Goal: Task Accomplishment & Management: Manage account settings

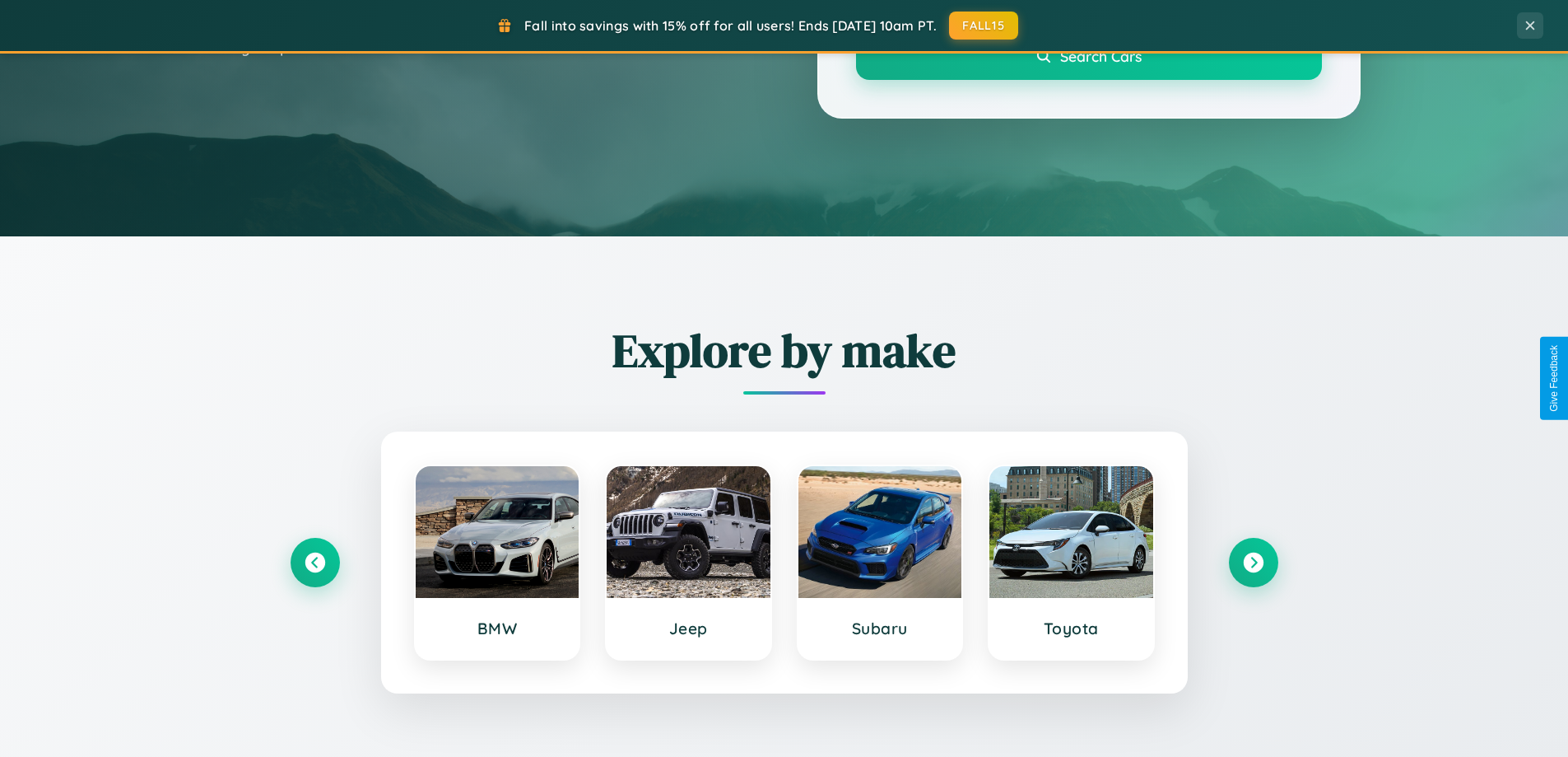
scroll to position [710, 0]
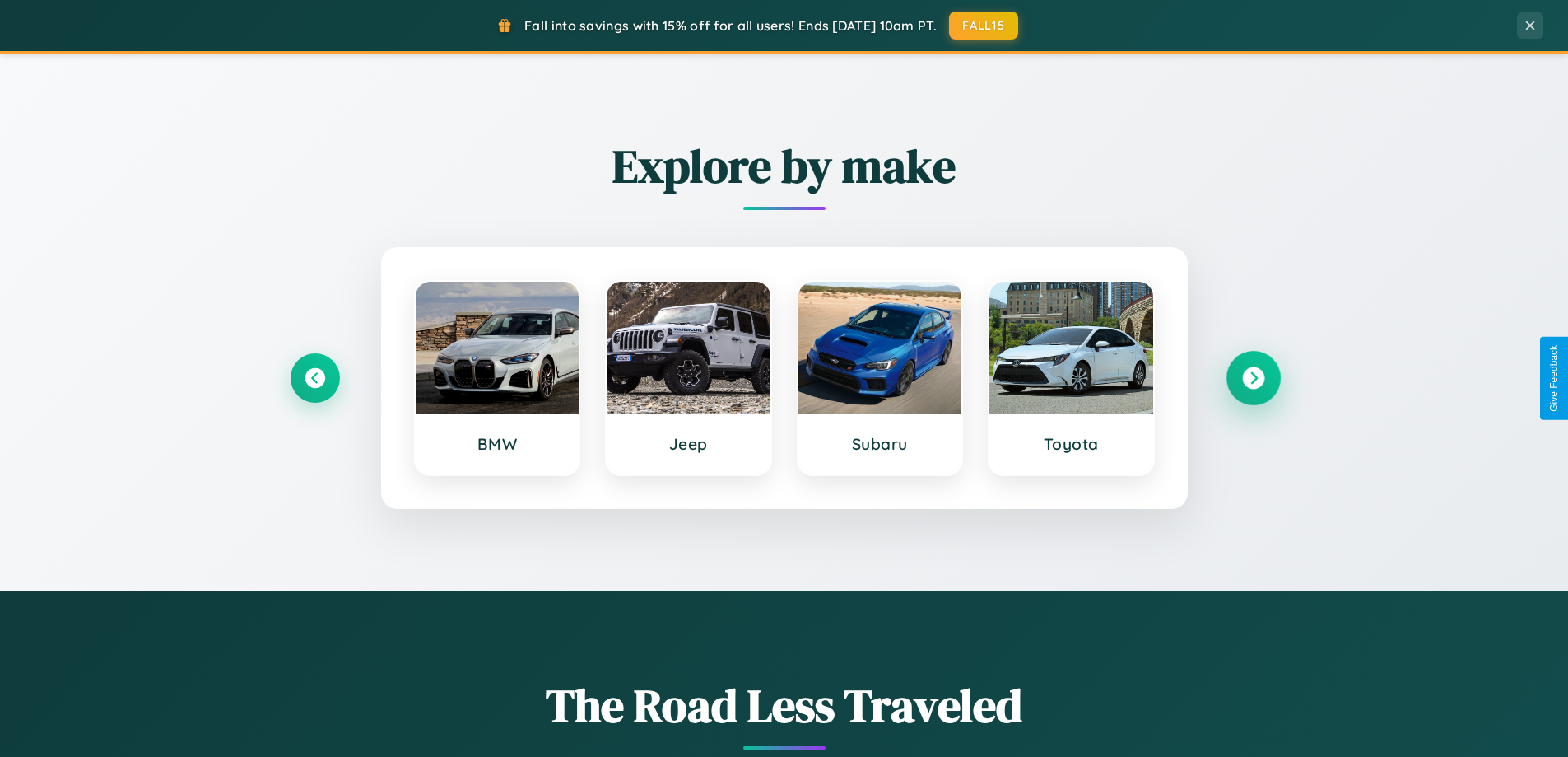
click at [1253, 378] on icon at bounding box center [1253, 378] width 23 height 23
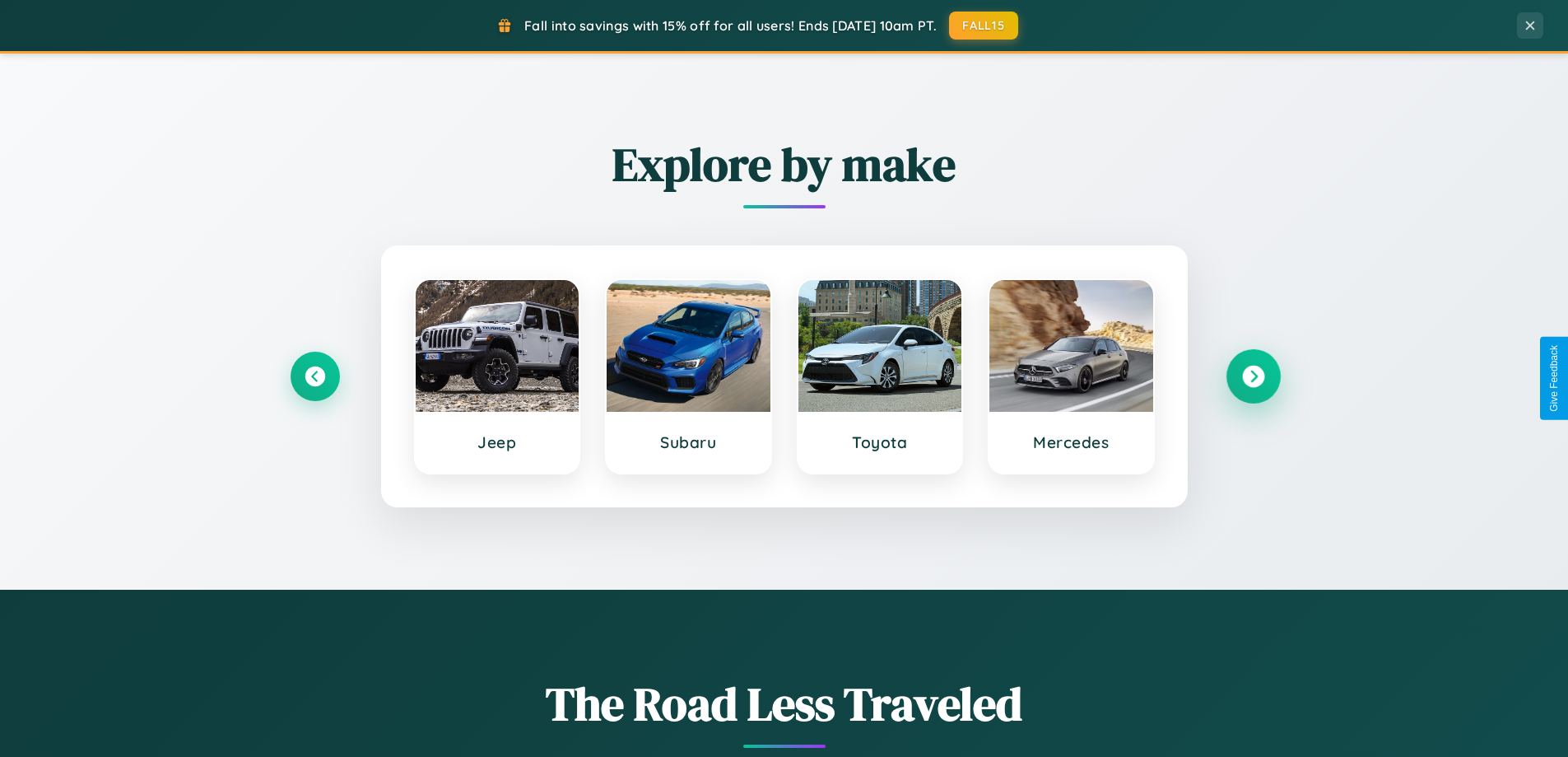
scroll to position [1133, 0]
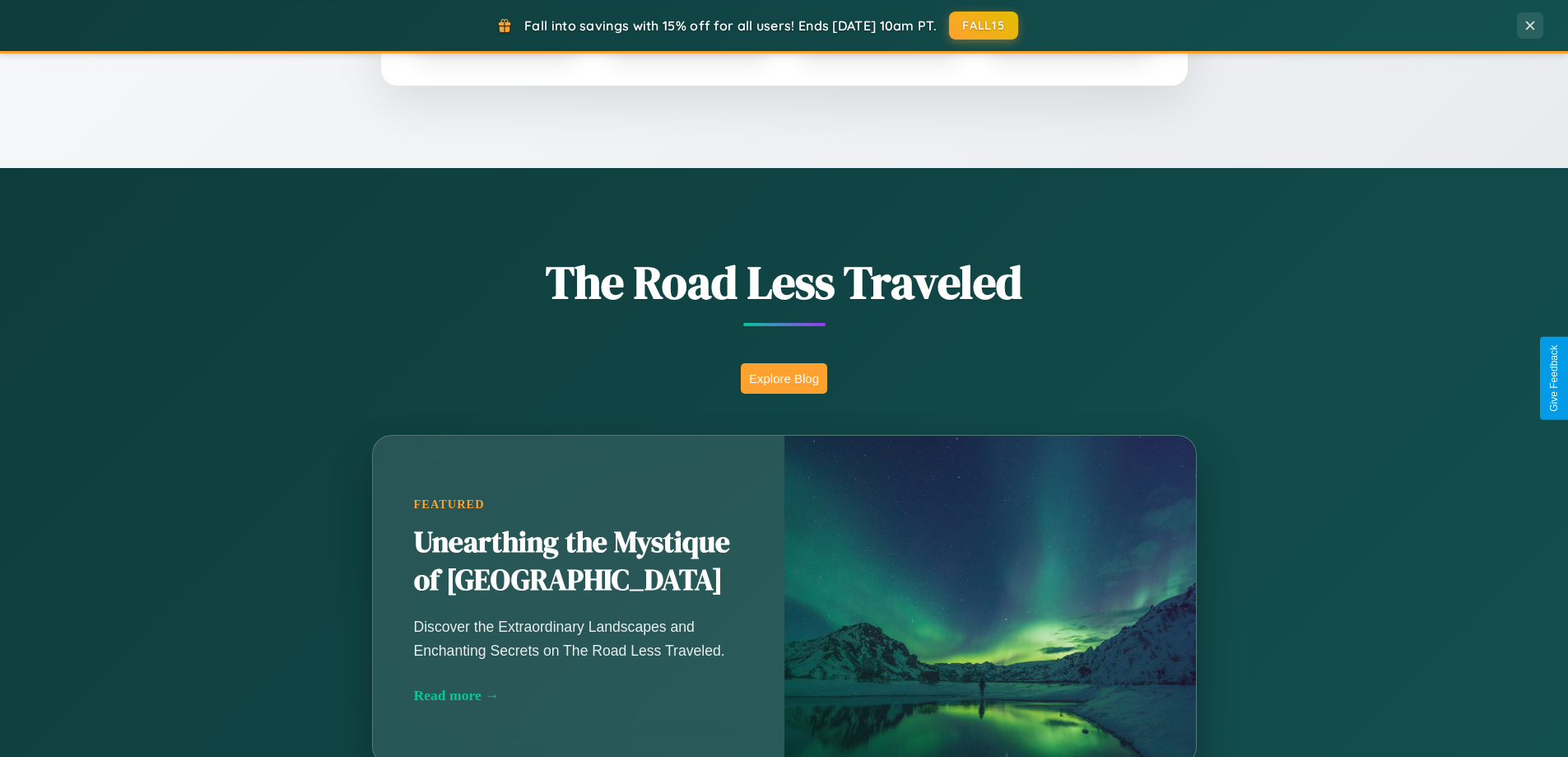
click at [784, 378] on button "Explore Blog" at bounding box center [784, 378] width 86 height 30
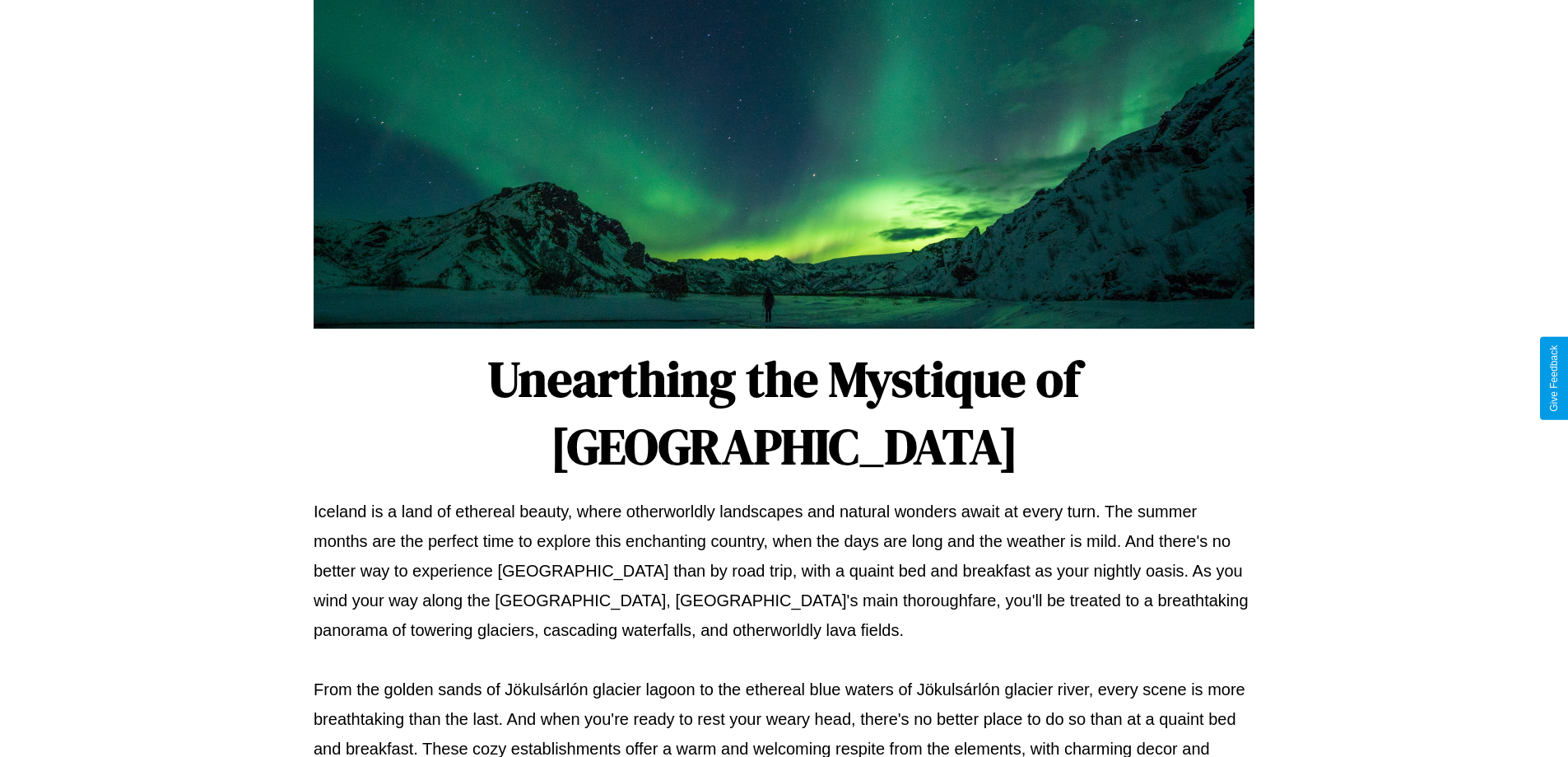
scroll to position [533, 0]
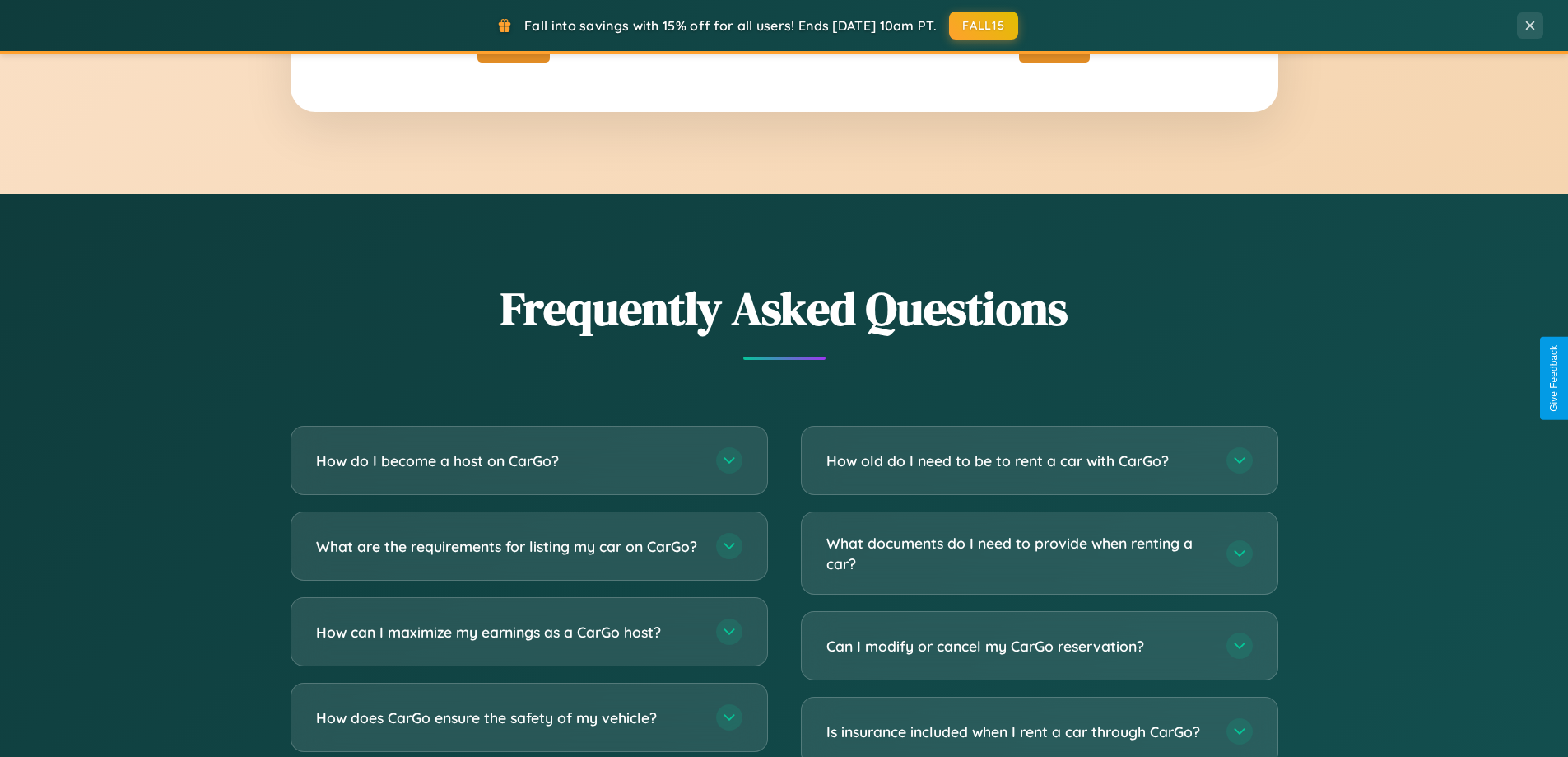
scroll to position [3169, 0]
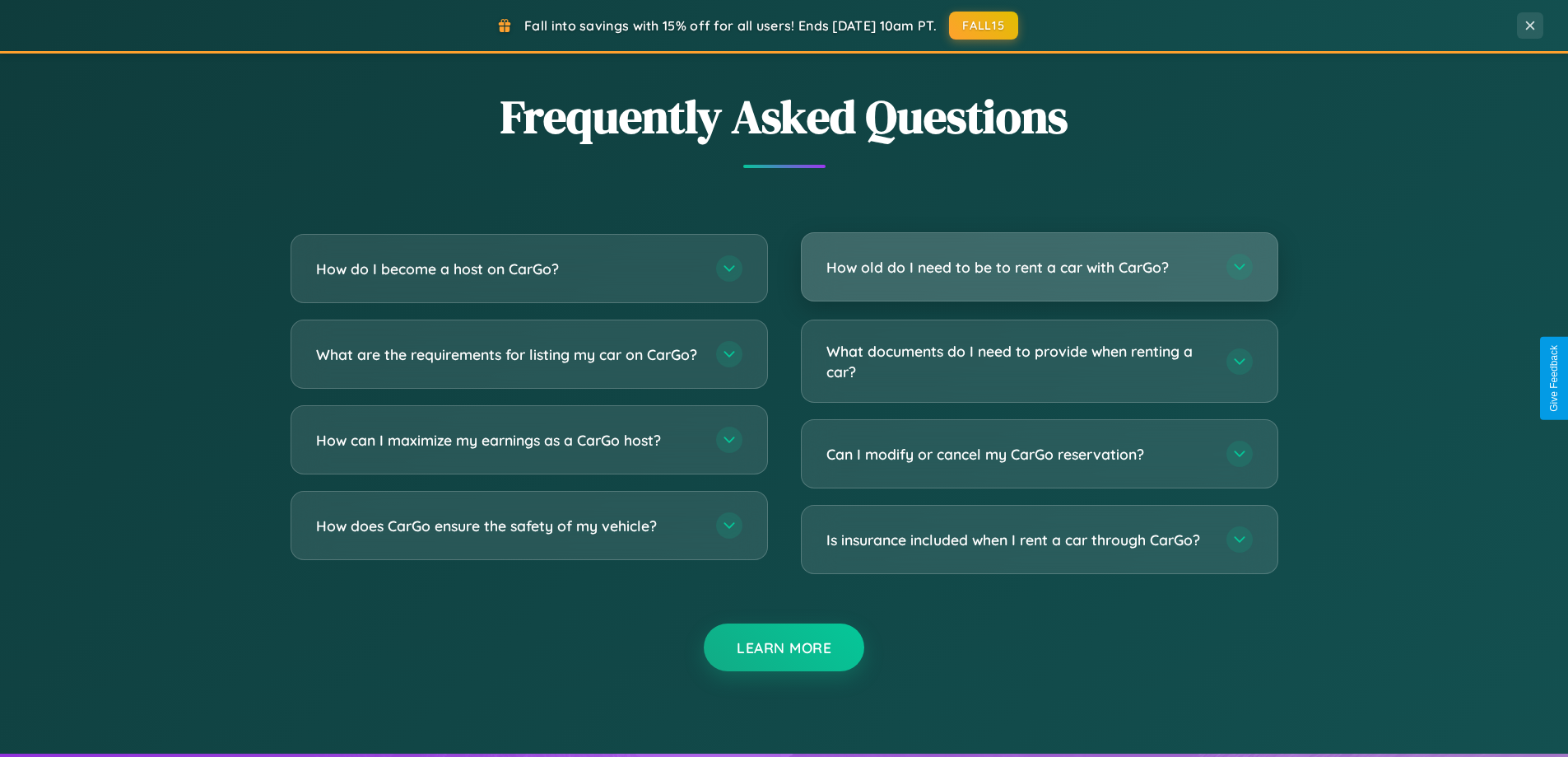
click at [1038, 268] on h3 "How old do I need to be to rent a car with CarGo?" at bounding box center [1018, 266] width 384 height 21
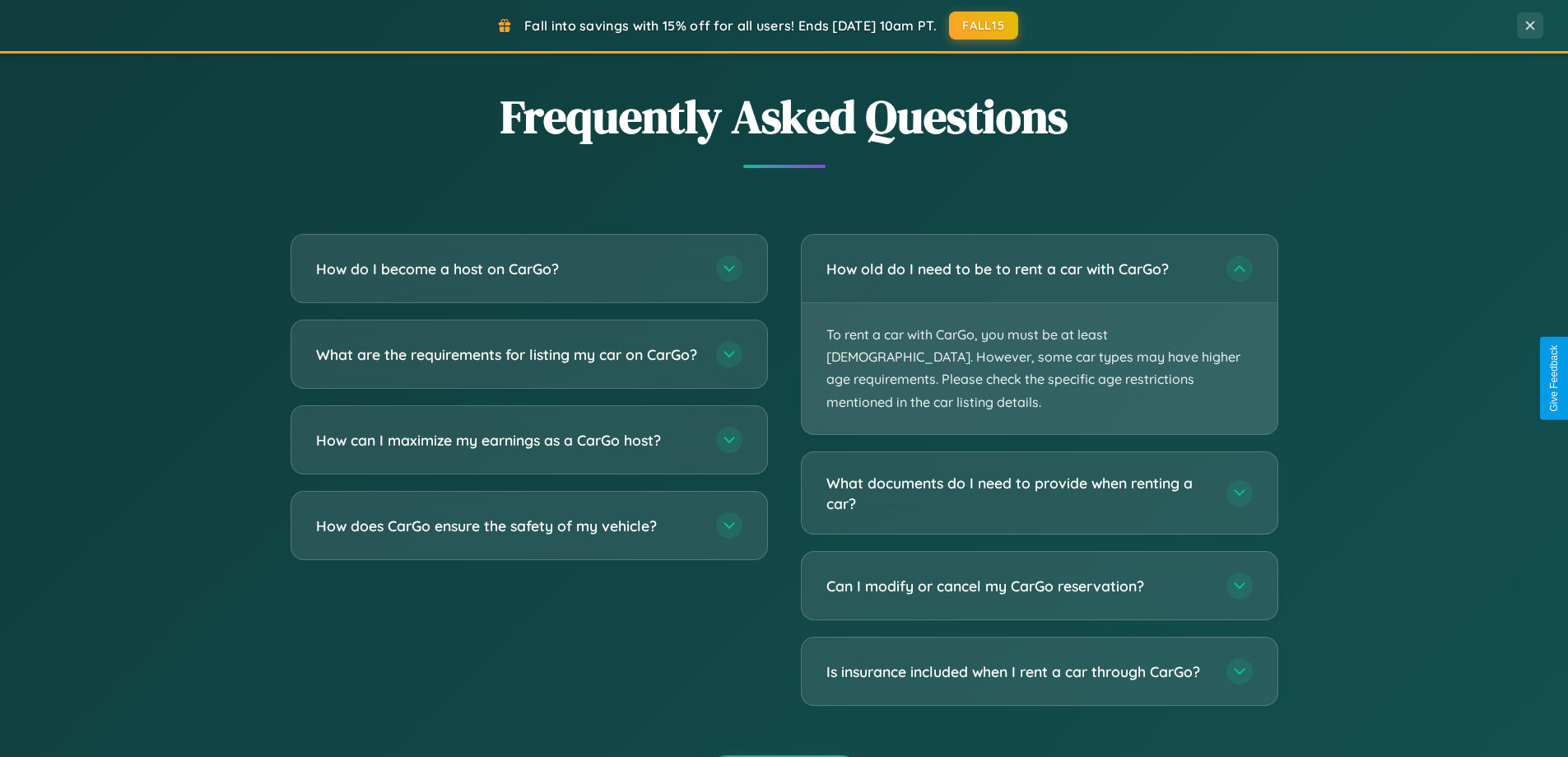
scroll to position [0, 0]
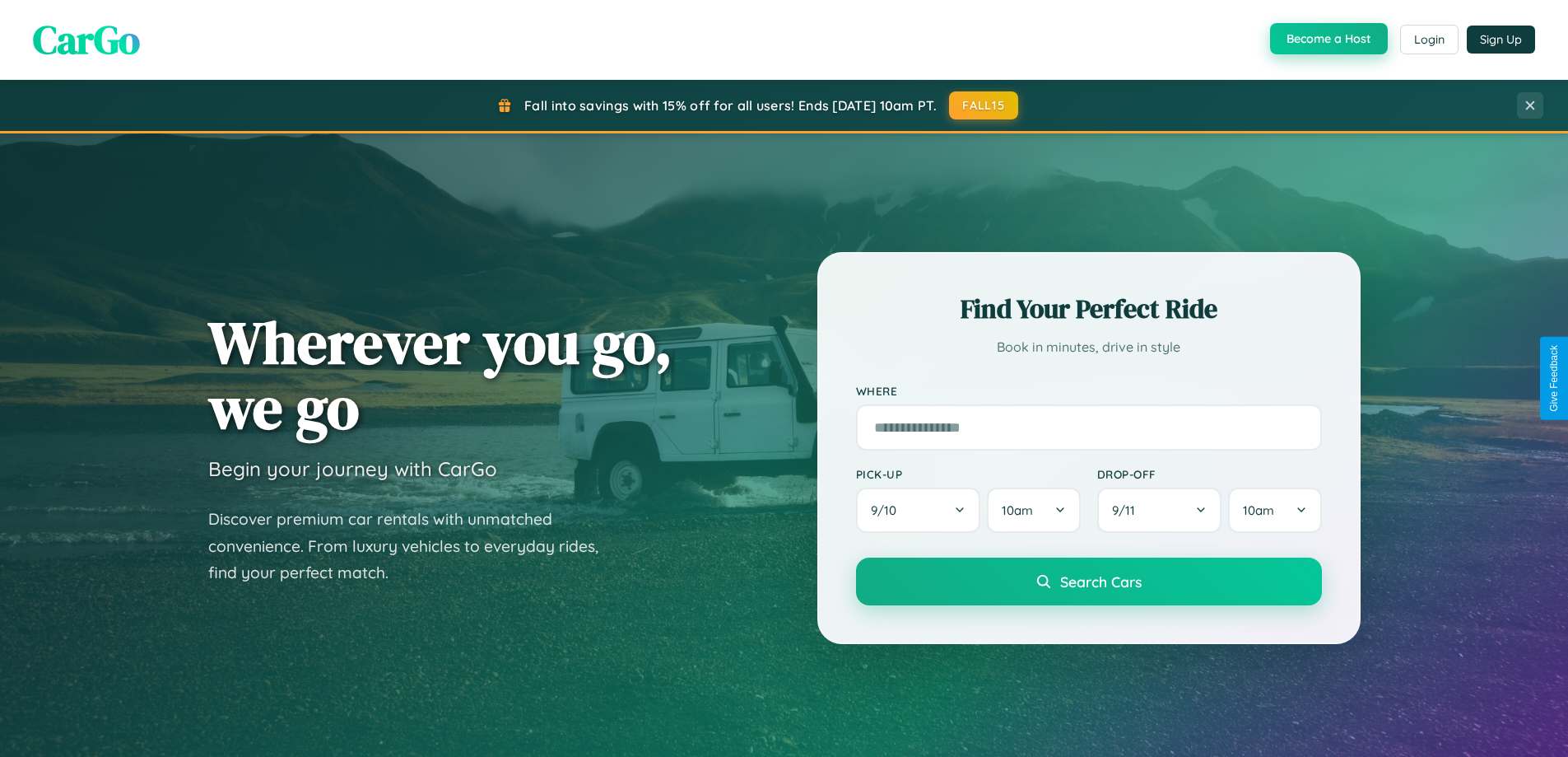
click at [1327, 39] on button "Become a Host" at bounding box center [1329, 39] width 117 height 31
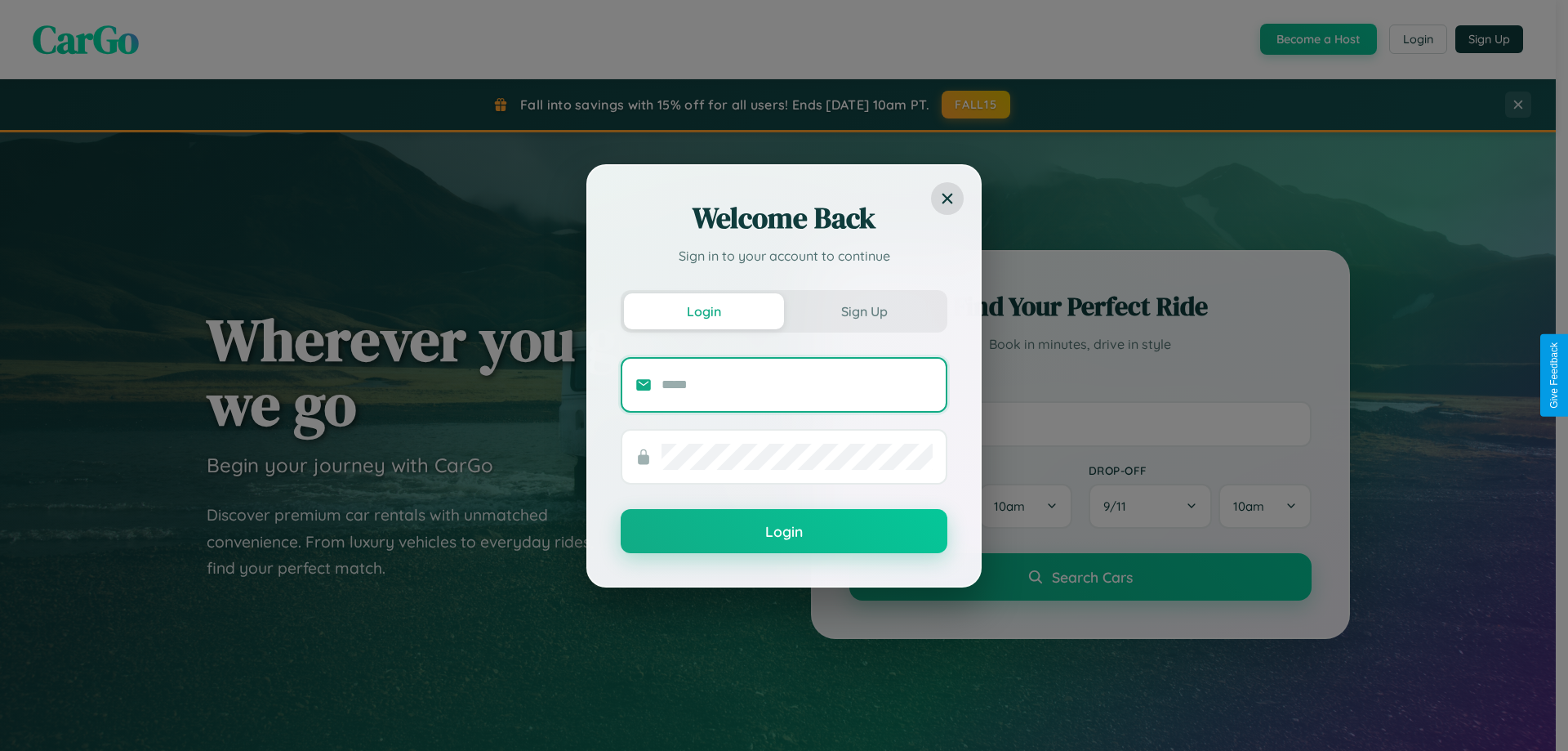
click at [797, 384] on input "text" at bounding box center [796, 385] width 271 height 26
type input "**********"
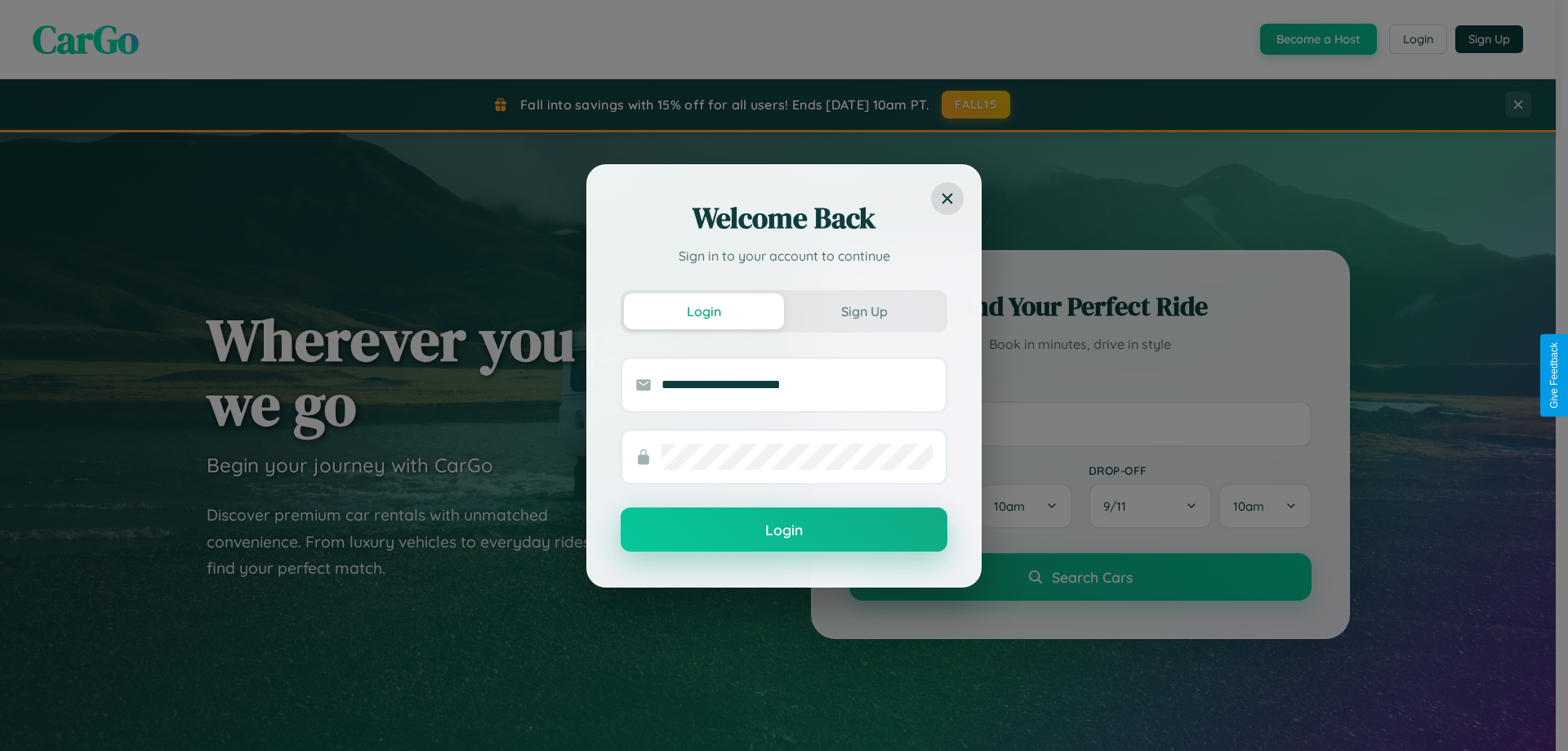
click at [784, 530] on button "Login" at bounding box center [784, 529] width 326 height 44
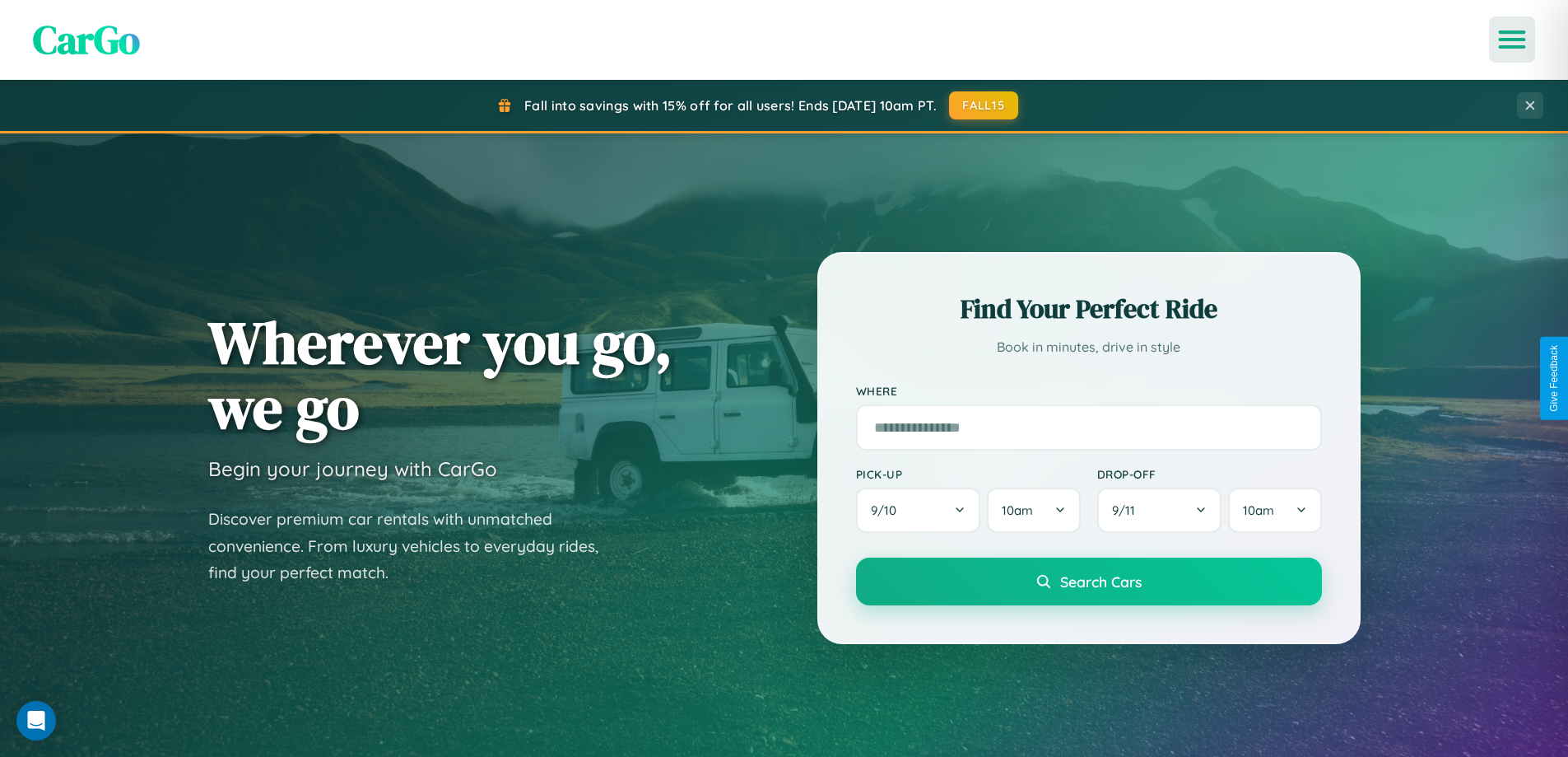
click at [1512, 39] on icon "Open menu" at bounding box center [1512, 39] width 23 height 15
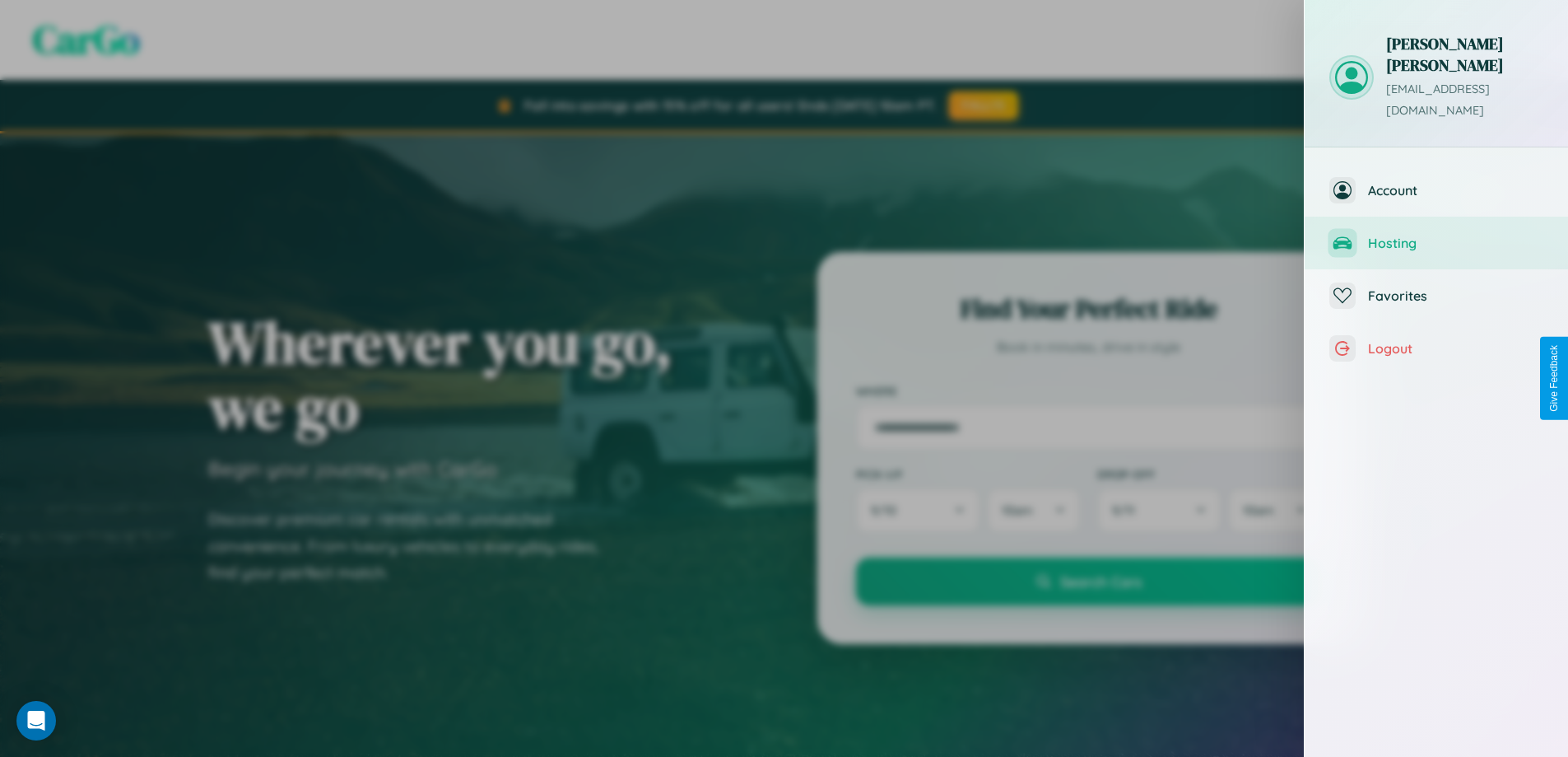
click at [1437, 235] on span "Hosting" at bounding box center [1455, 243] width 175 height 17
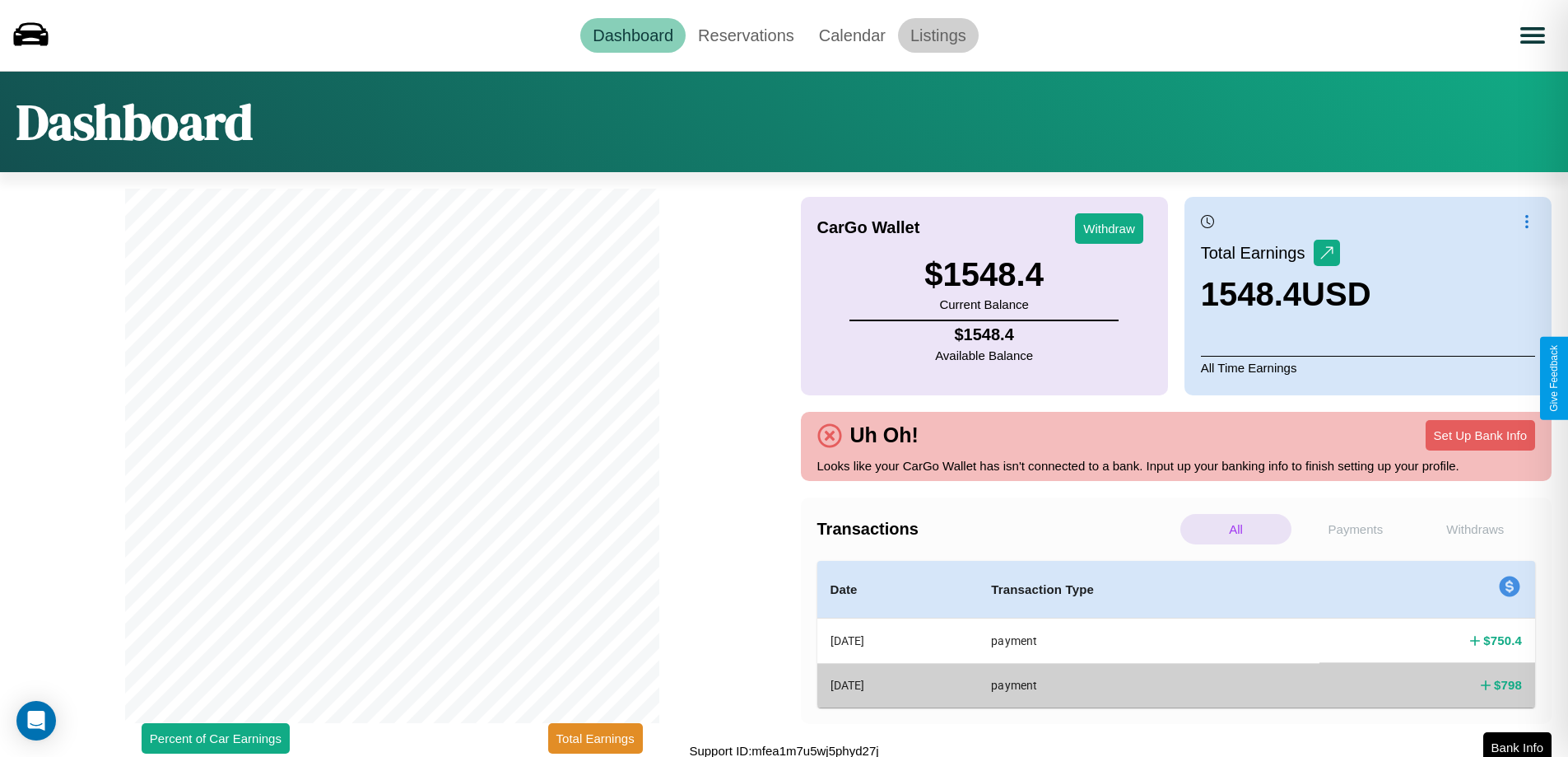
click at [938, 34] on link "Listings" at bounding box center [939, 35] width 80 height 34
